Goal: Go to known website: Access a specific website the user already knows

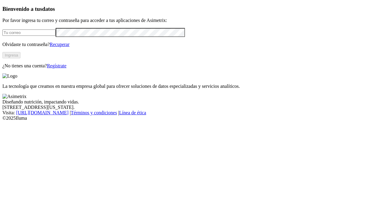
type input "[PERSON_NAME][EMAIL_ADDRESS][PERSON_NAME][DOMAIN_NAME]"
click at [20, 58] on button "Ingresa" at bounding box center [11, 55] width 18 height 6
